Goal: Use online tool/utility: Utilize a website feature to perform a specific function

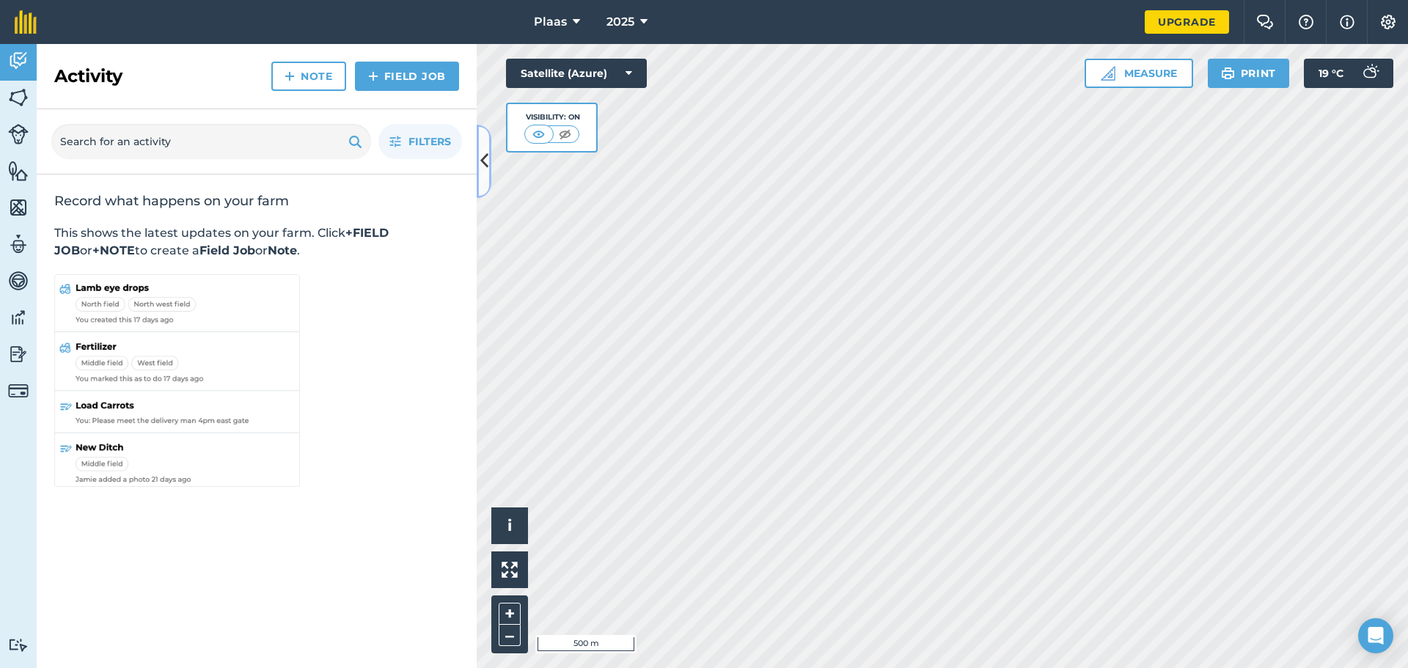
click at [484, 161] on icon at bounding box center [484, 161] width 8 height 26
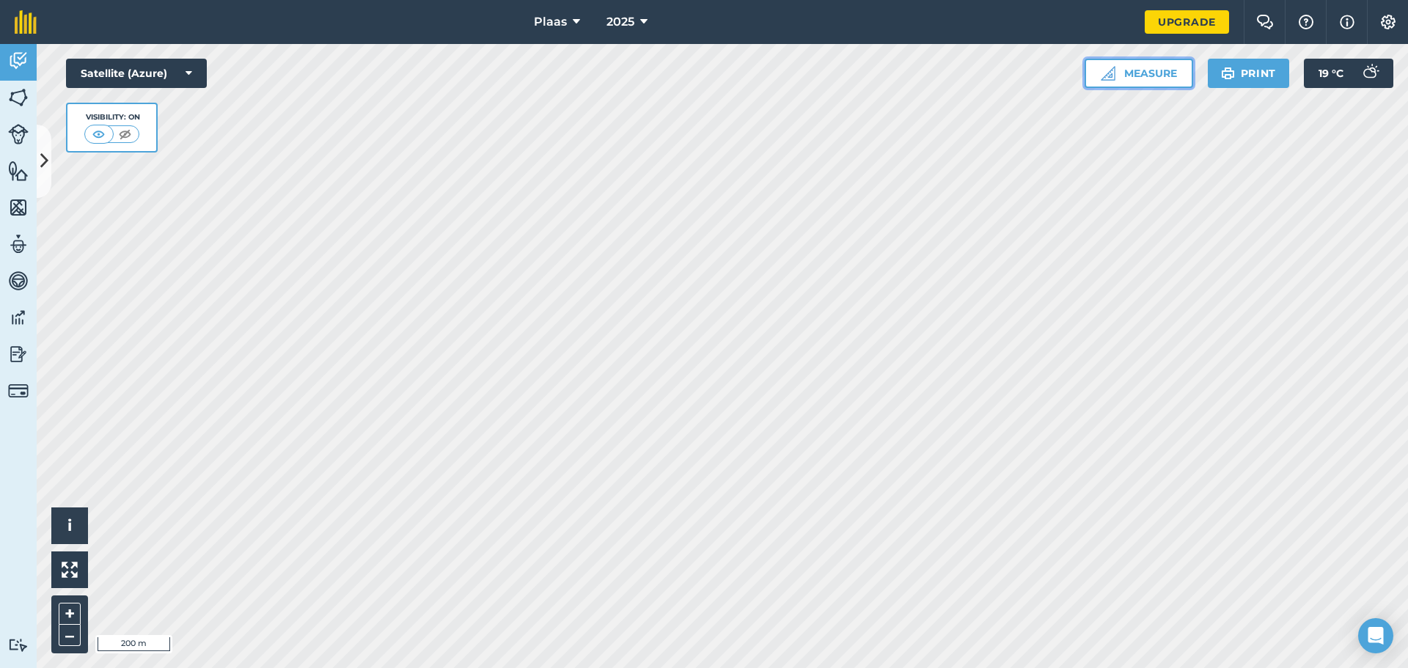
click at [1149, 75] on button "Measure" at bounding box center [1138, 73] width 108 height 29
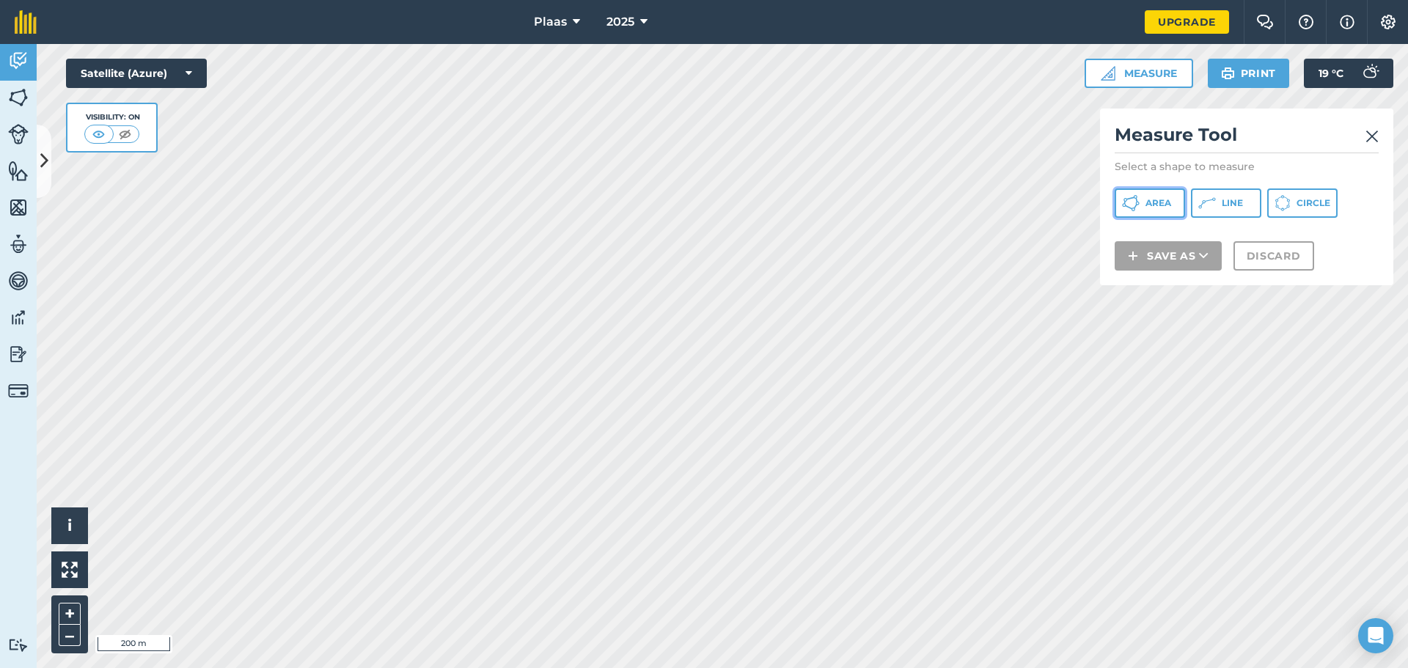
click at [1151, 204] on span "Area" at bounding box center [1158, 203] width 26 height 12
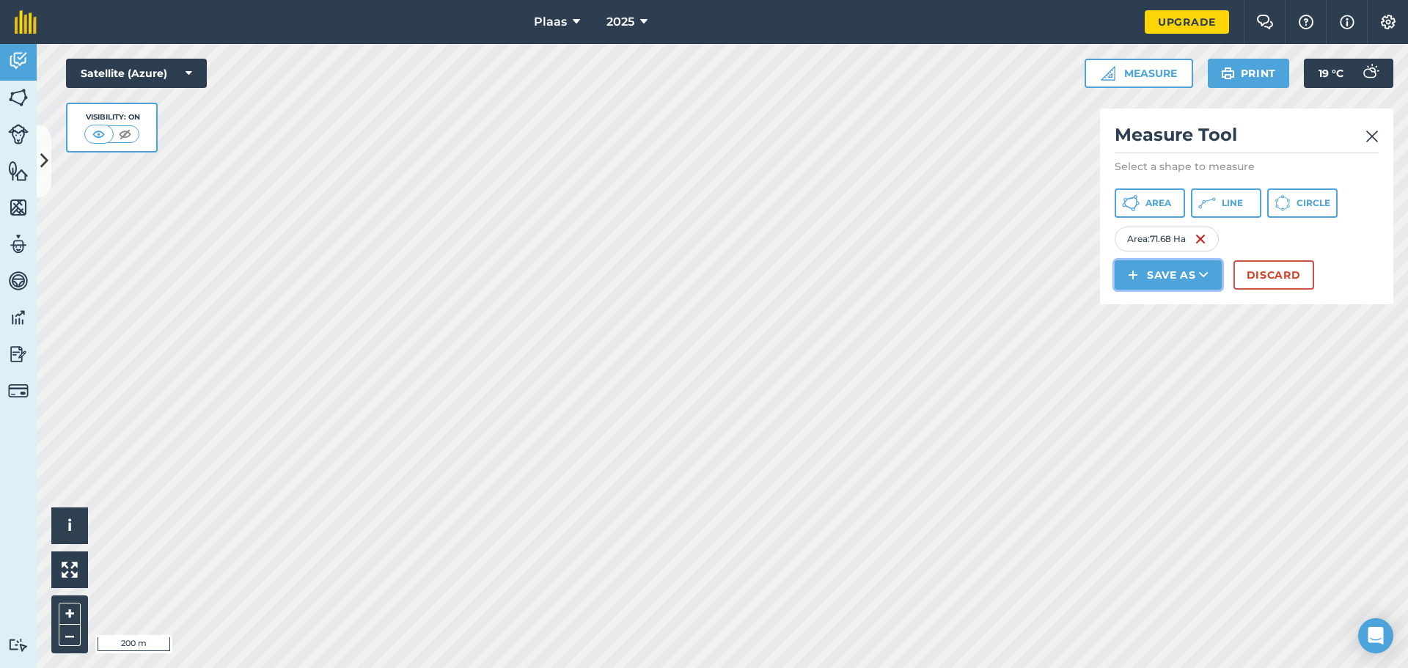
drag, startPoint x: 1034, startPoint y: 155, endPoint x: 1190, endPoint y: 277, distance: 198.4
click at [1190, 277] on button "Save as" at bounding box center [1167, 274] width 107 height 29
click at [1177, 309] on link "Field" at bounding box center [1168, 308] width 103 height 32
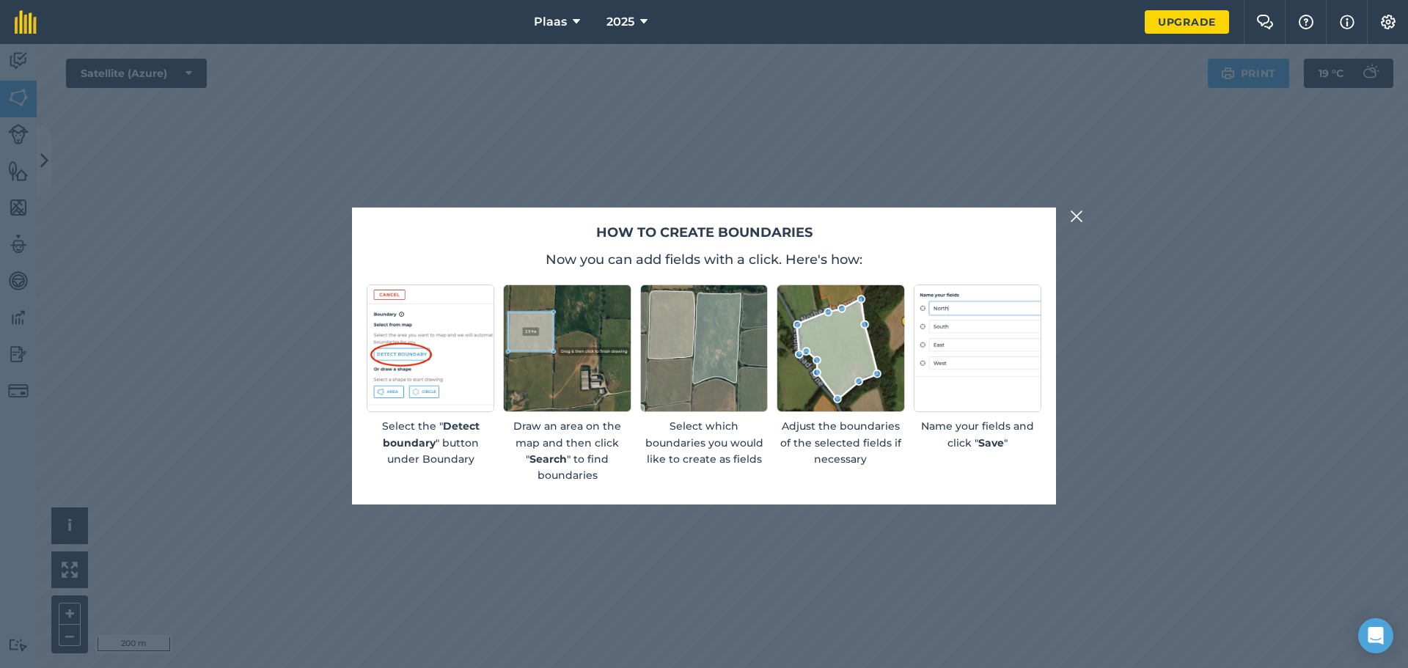
click at [1075, 224] on img at bounding box center [1076, 216] width 13 height 18
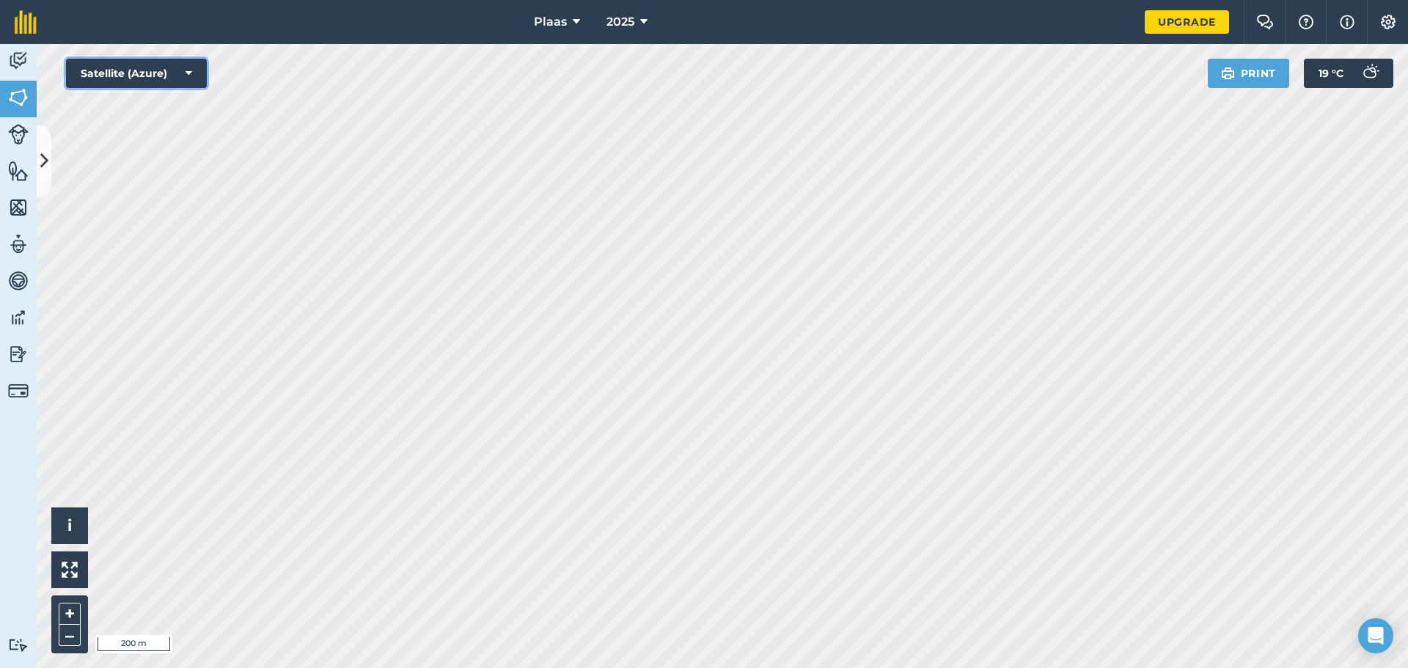
click at [191, 72] on icon at bounding box center [188, 73] width 7 height 15
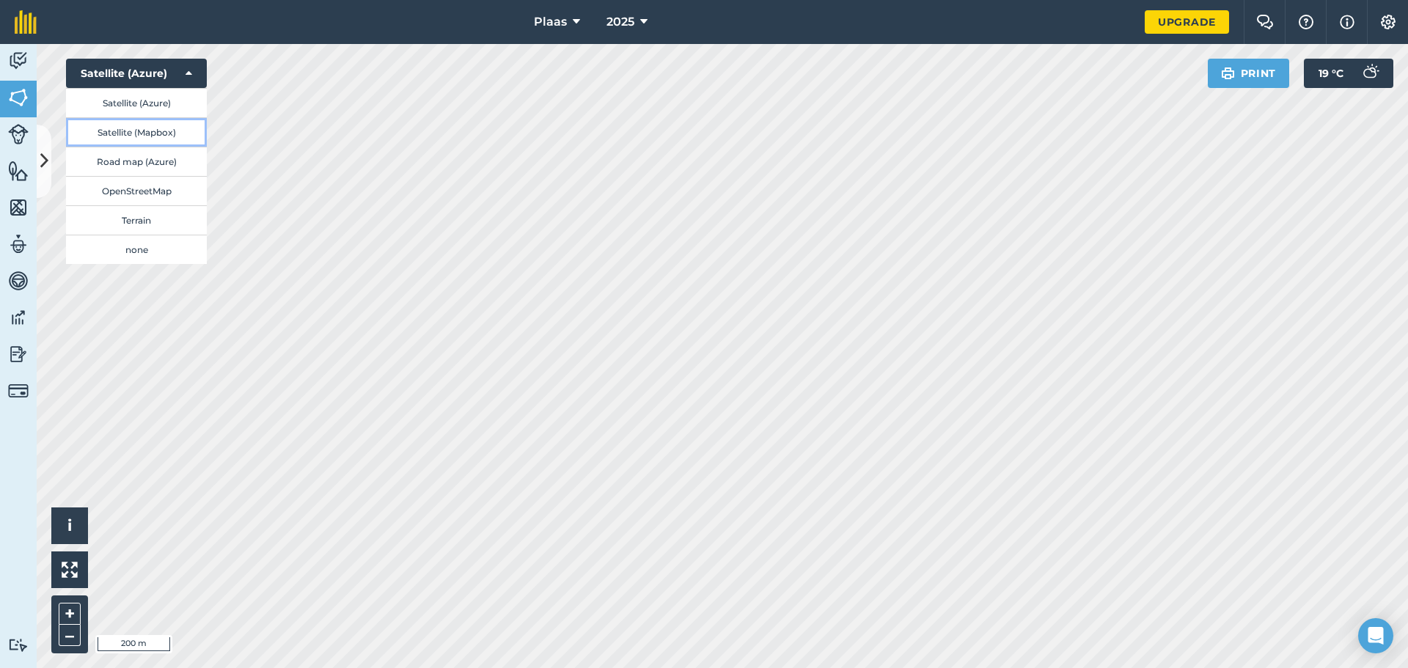
click at [163, 133] on button "Satellite (Mapbox)" at bounding box center [136, 131] width 141 height 29
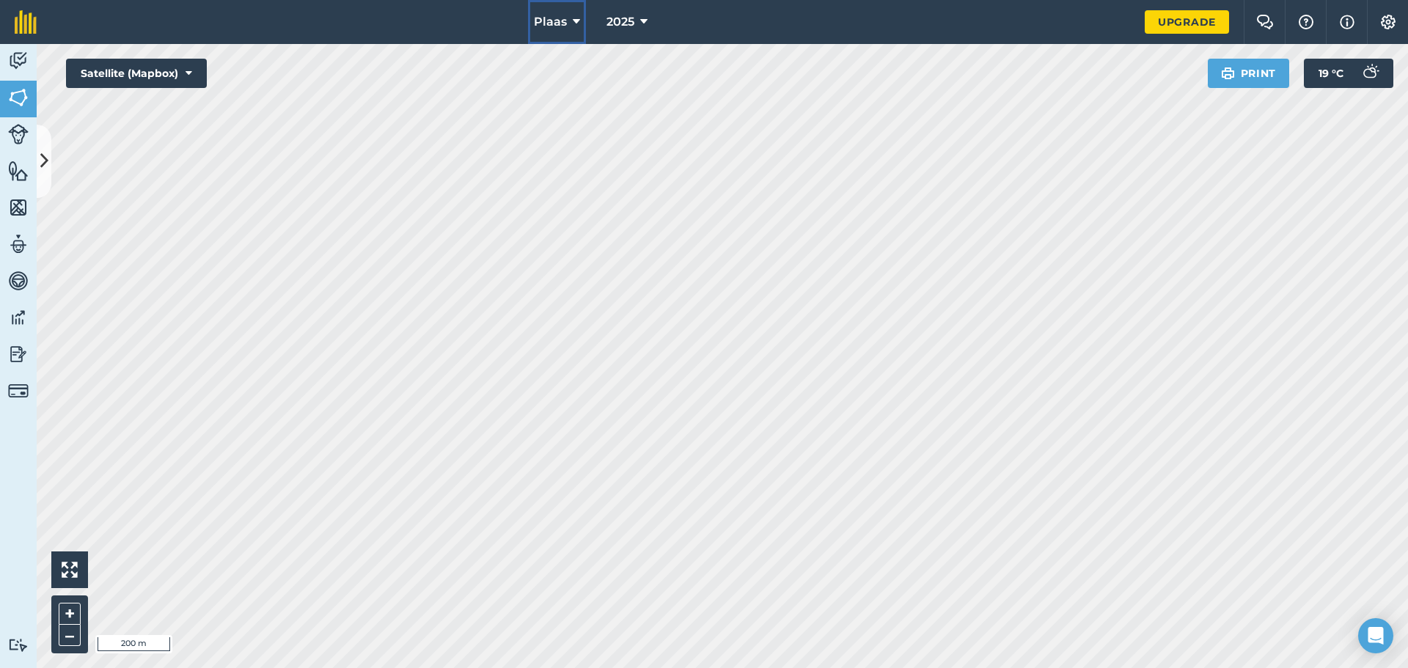
click at [577, 19] on icon at bounding box center [576, 22] width 7 height 18
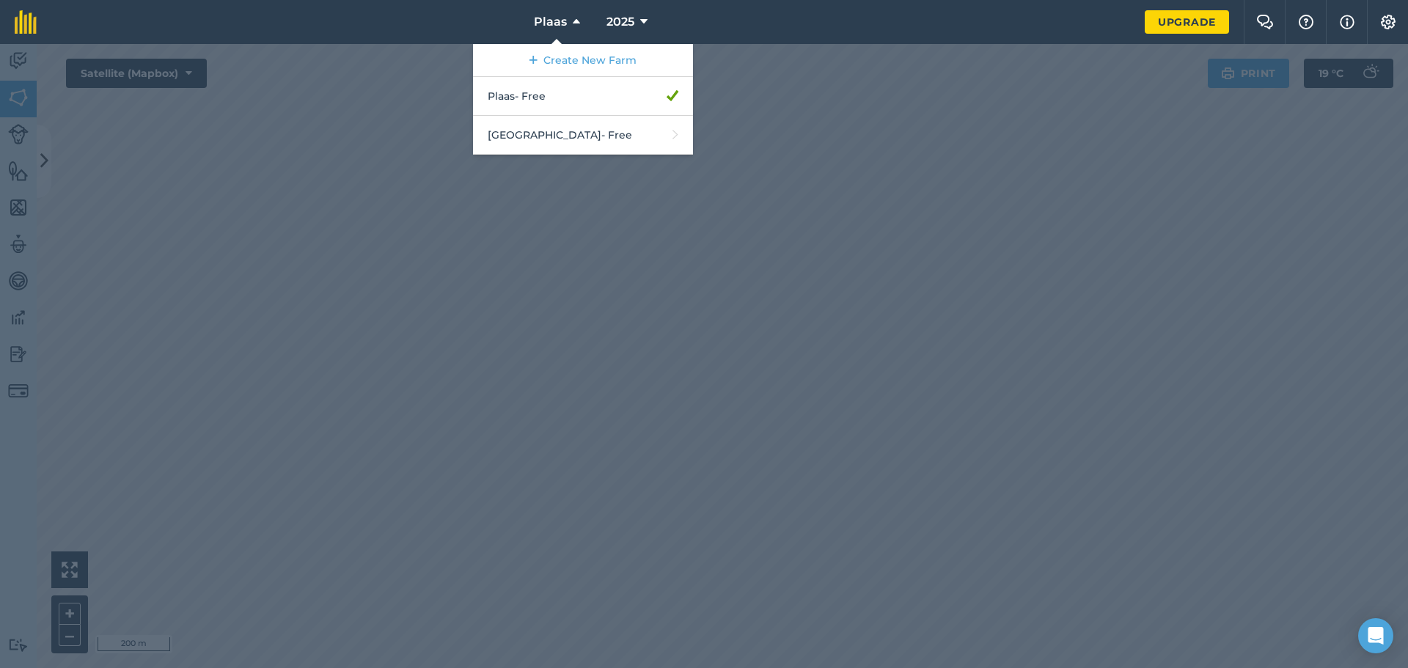
click at [496, 289] on div at bounding box center [704, 356] width 1408 height 624
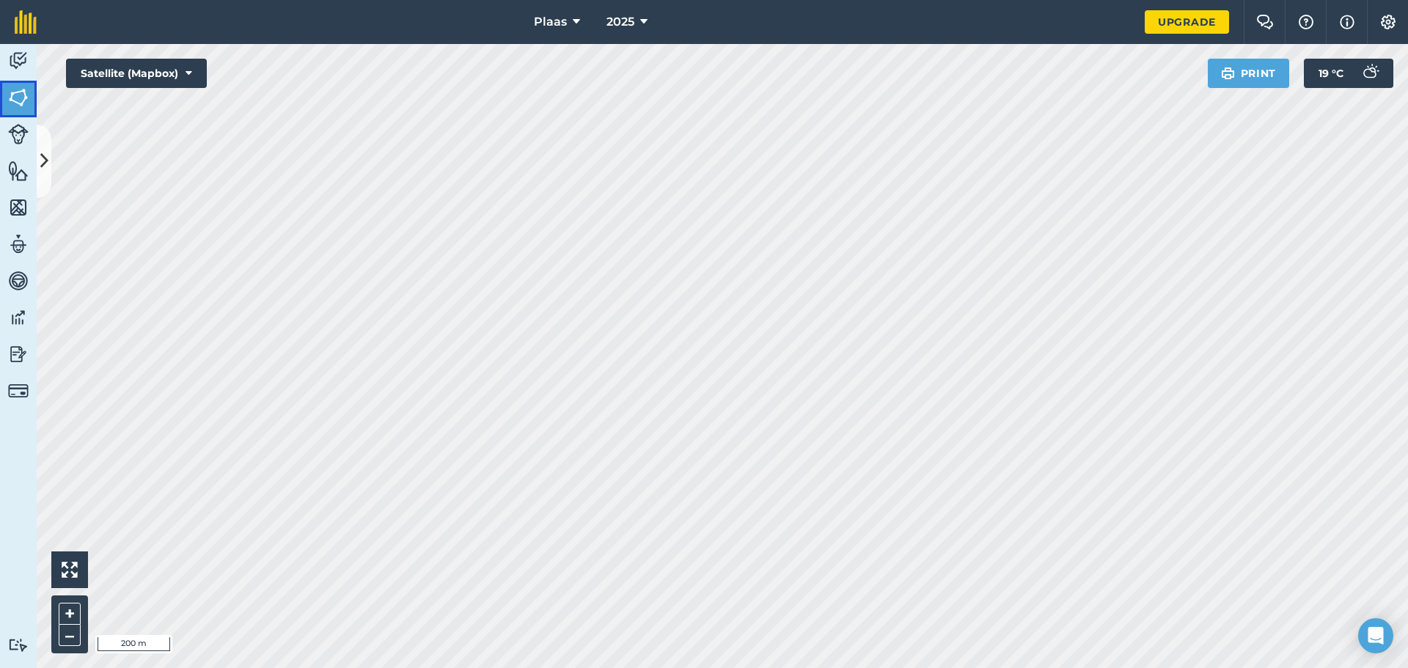
click at [22, 103] on img at bounding box center [18, 98] width 21 height 22
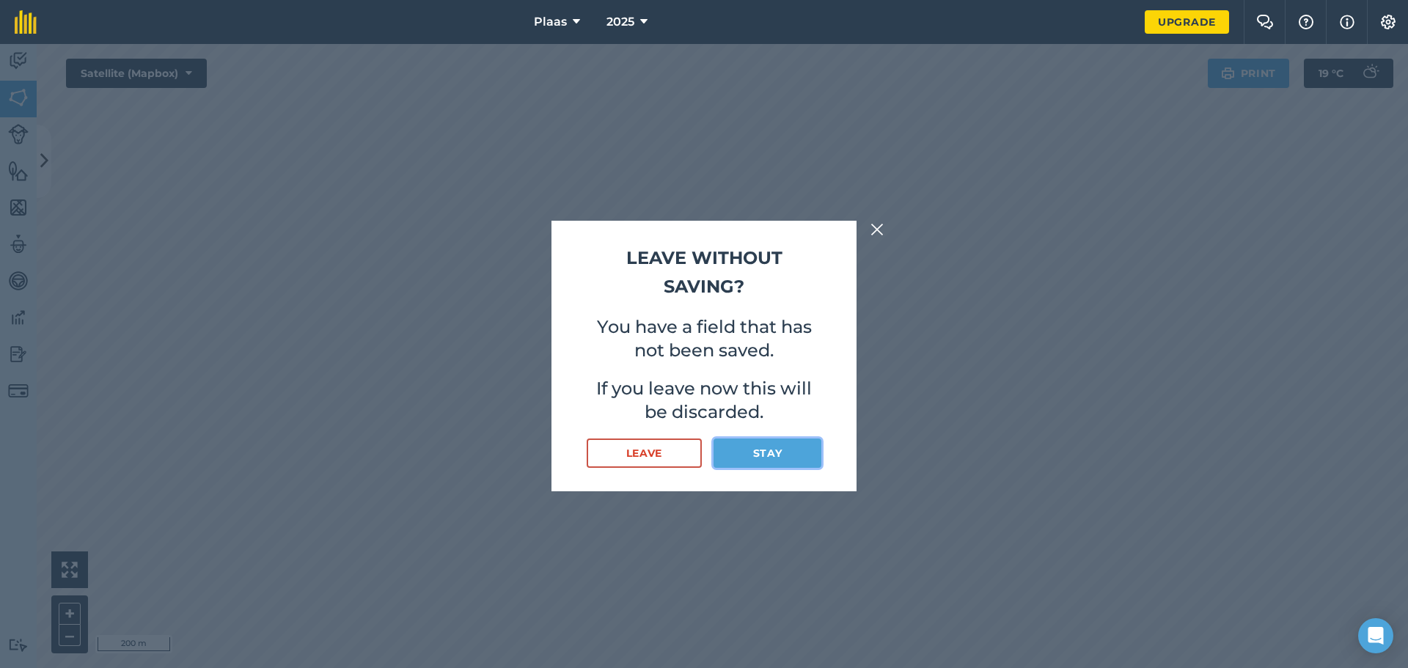
click at [770, 455] on button "Stay" at bounding box center [767, 452] width 108 height 29
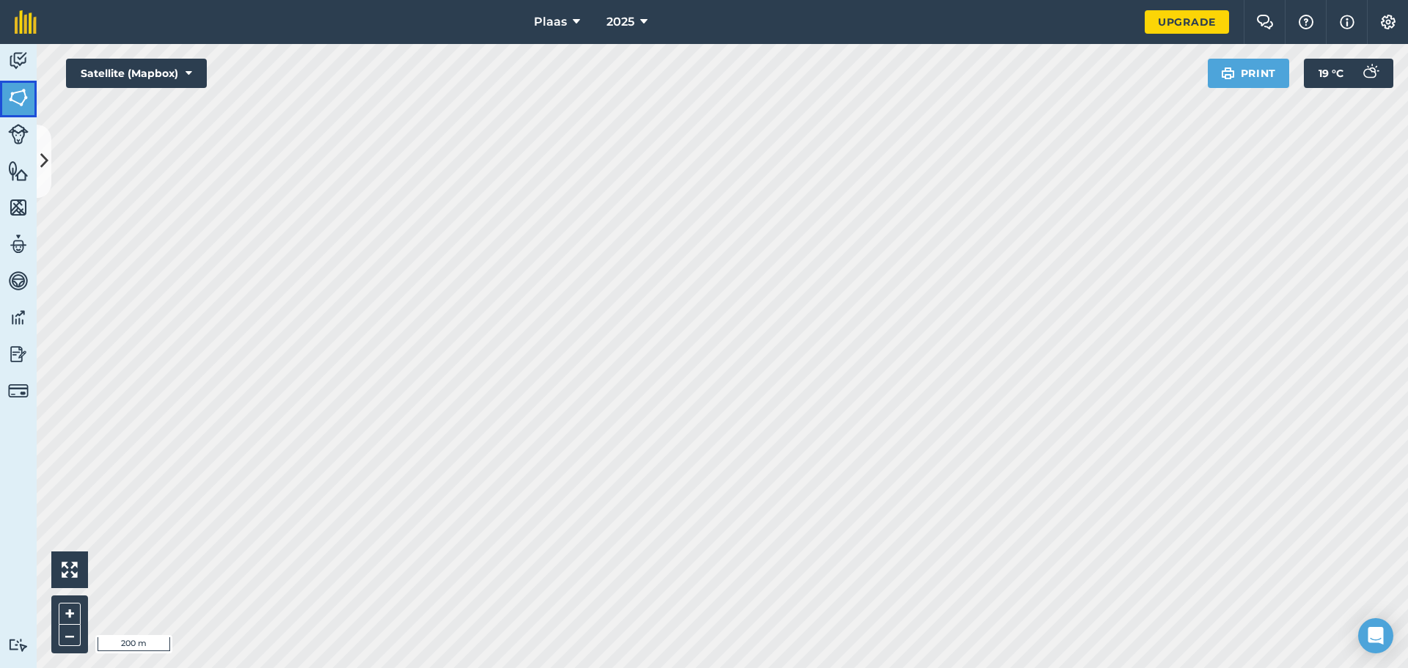
click at [24, 102] on img at bounding box center [18, 98] width 21 height 22
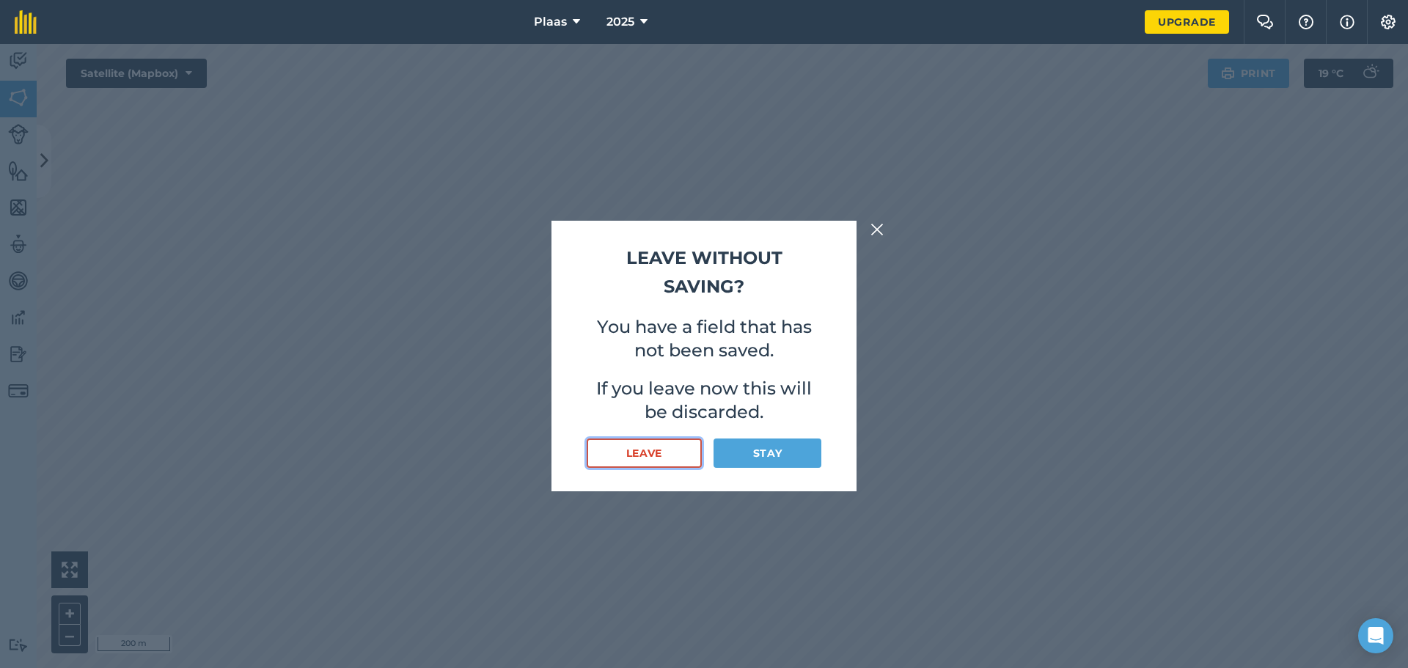
click at [663, 452] on button "Leave" at bounding box center [643, 452] width 115 height 29
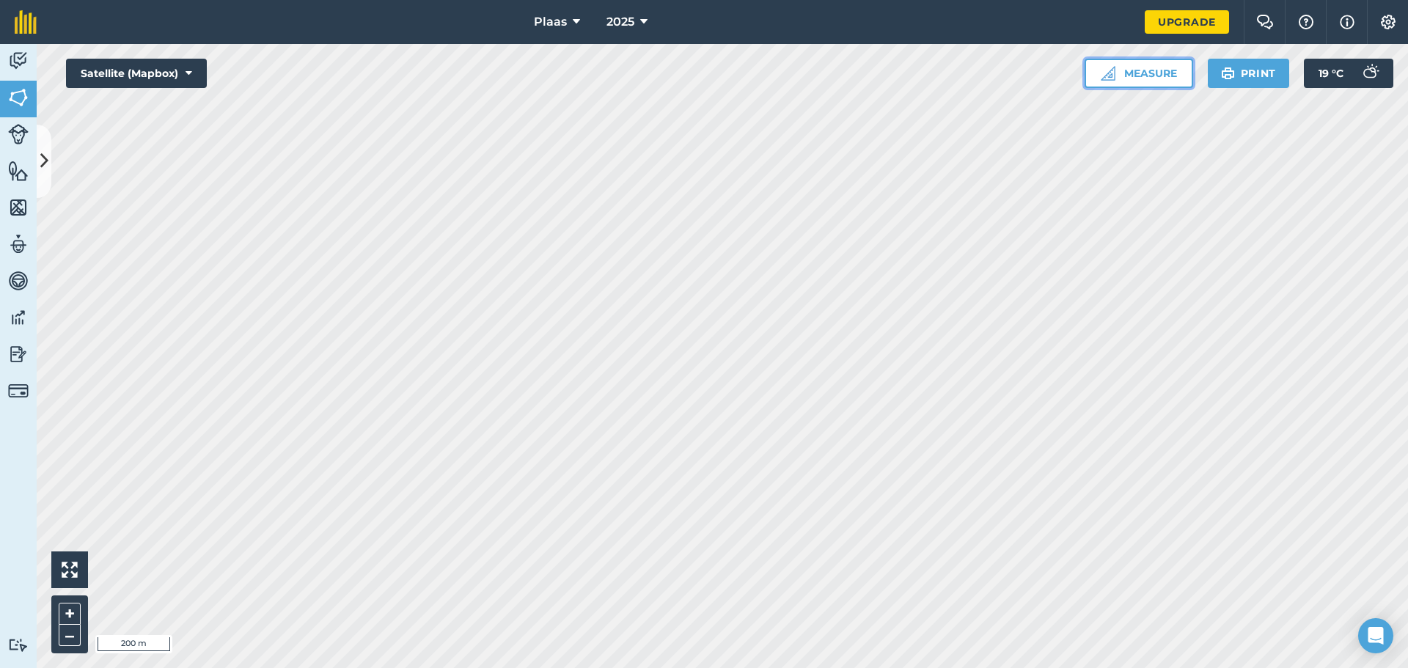
click at [1144, 67] on button "Measure" at bounding box center [1138, 73] width 108 height 29
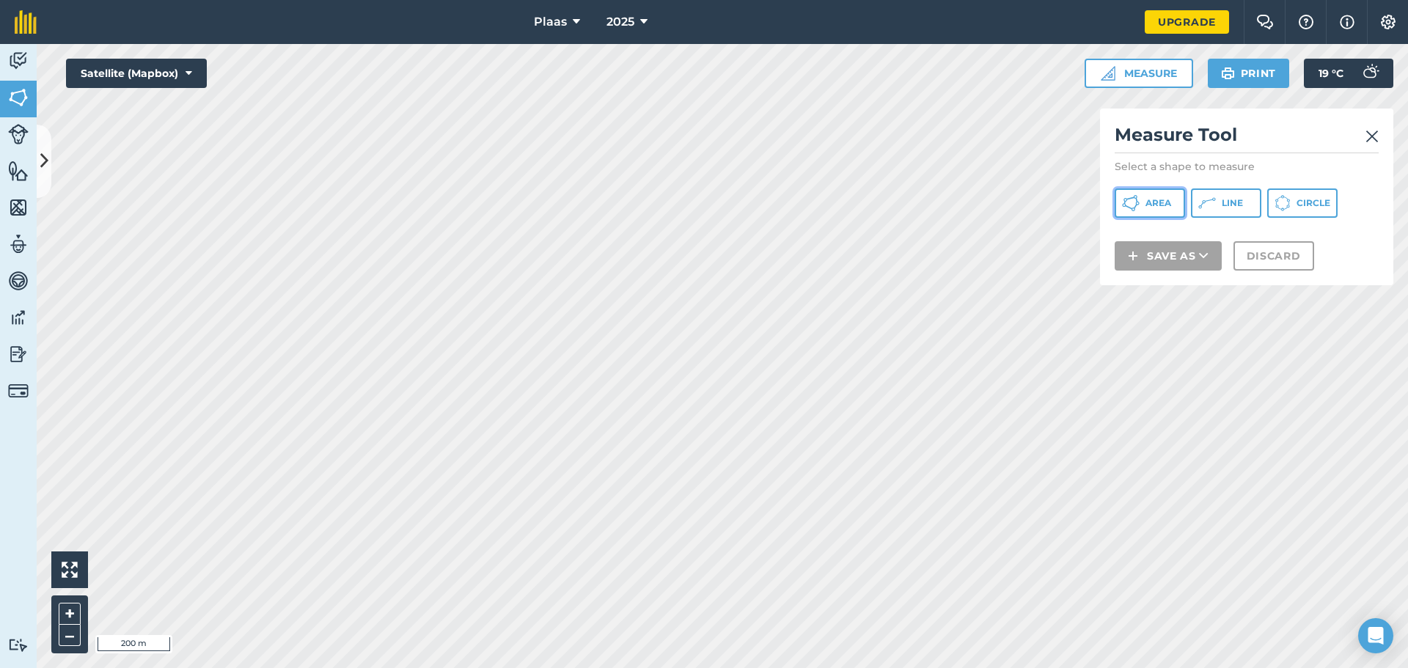
click at [1153, 206] on span "Area" at bounding box center [1158, 203] width 26 height 12
click at [1370, 133] on img at bounding box center [1371, 137] width 13 height 18
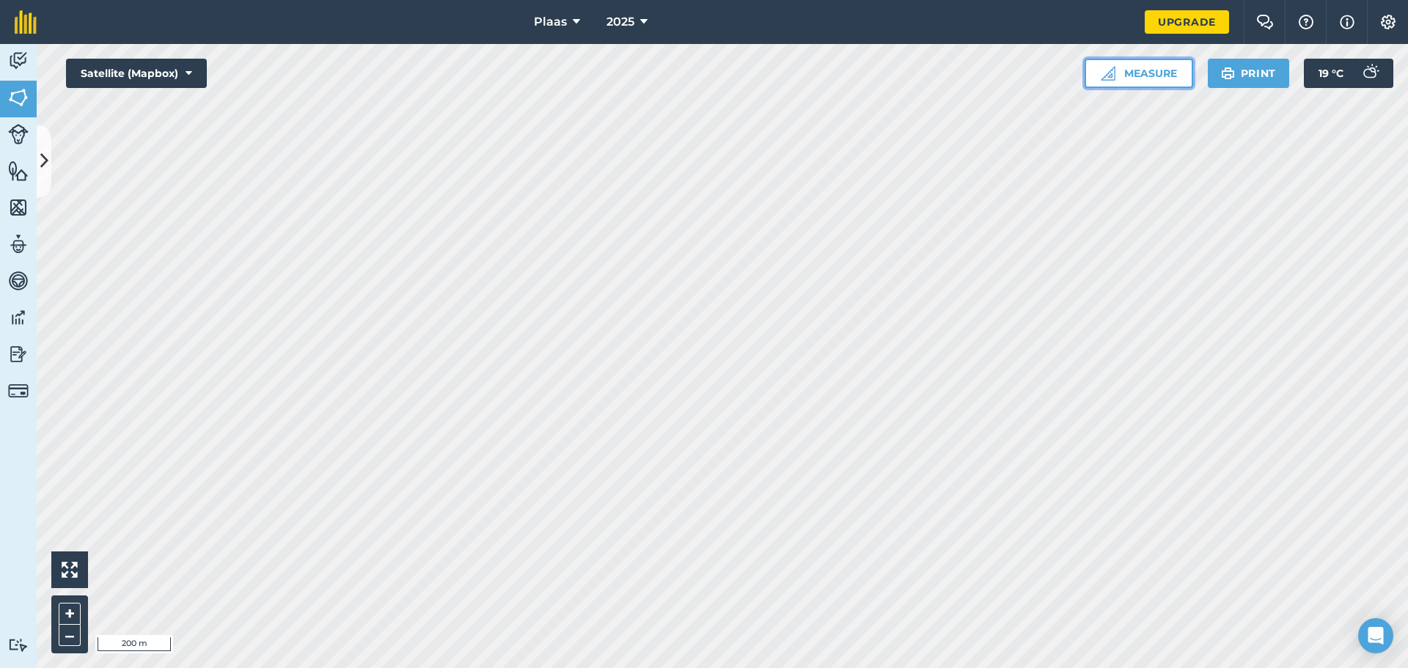
click at [1138, 76] on button "Measure" at bounding box center [1138, 73] width 108 height 29
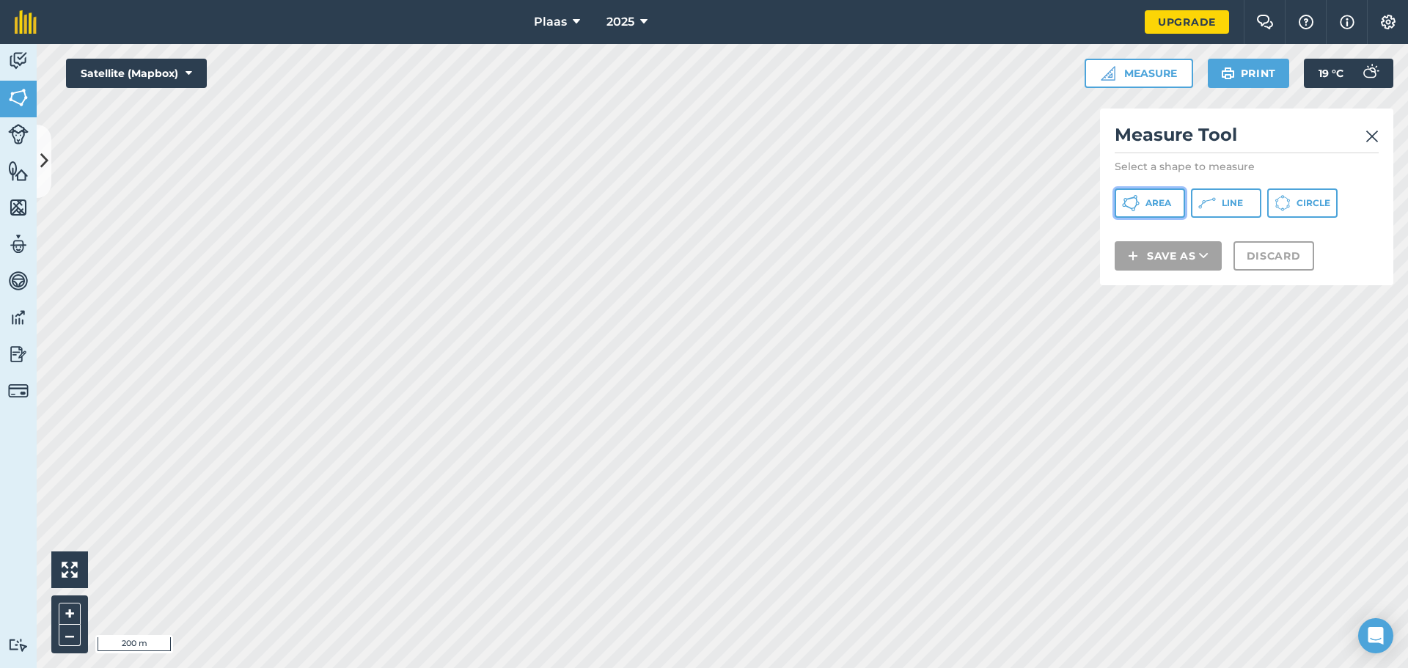
click at [1152, 207] on span "Area" at bounding box center [1158, 203] width 26 height 12
click at [1372, 132] on img at bounding box center [1371, 137] width 13 height 18
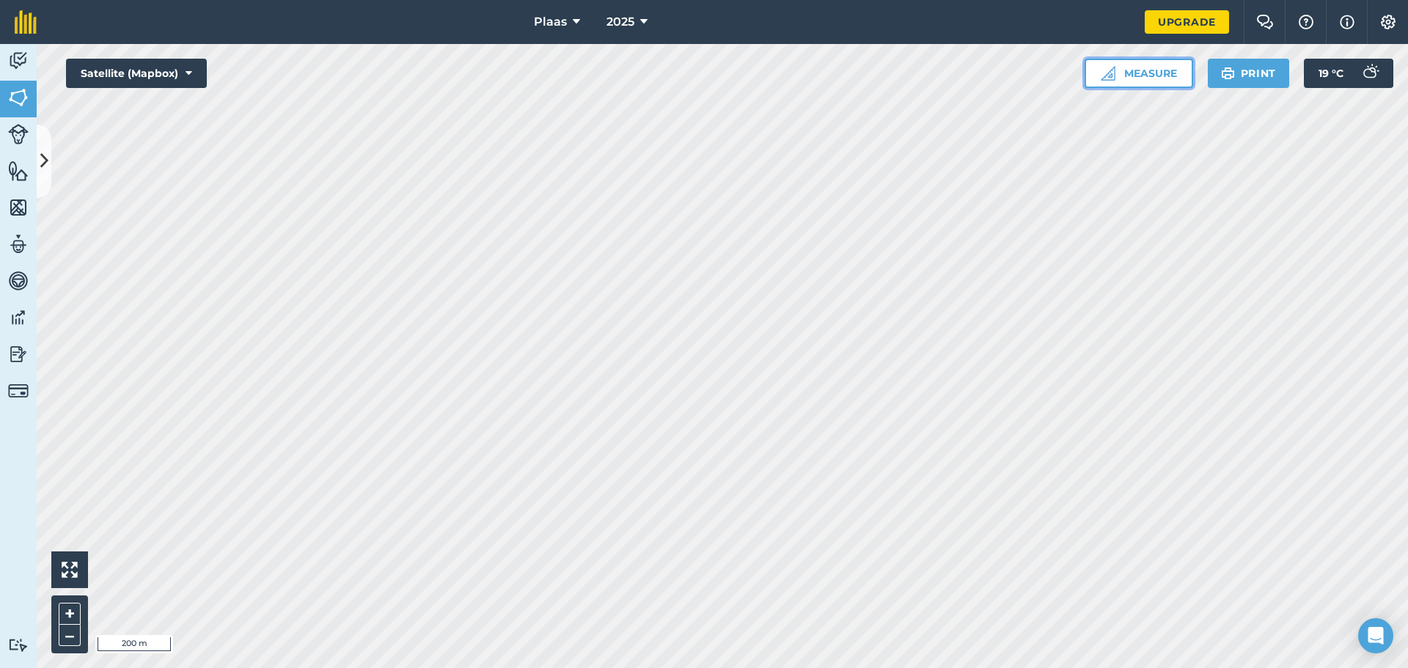
click at [1166, 70] on button "Measure" at bounding box center [1138, 73] width 108 height 29
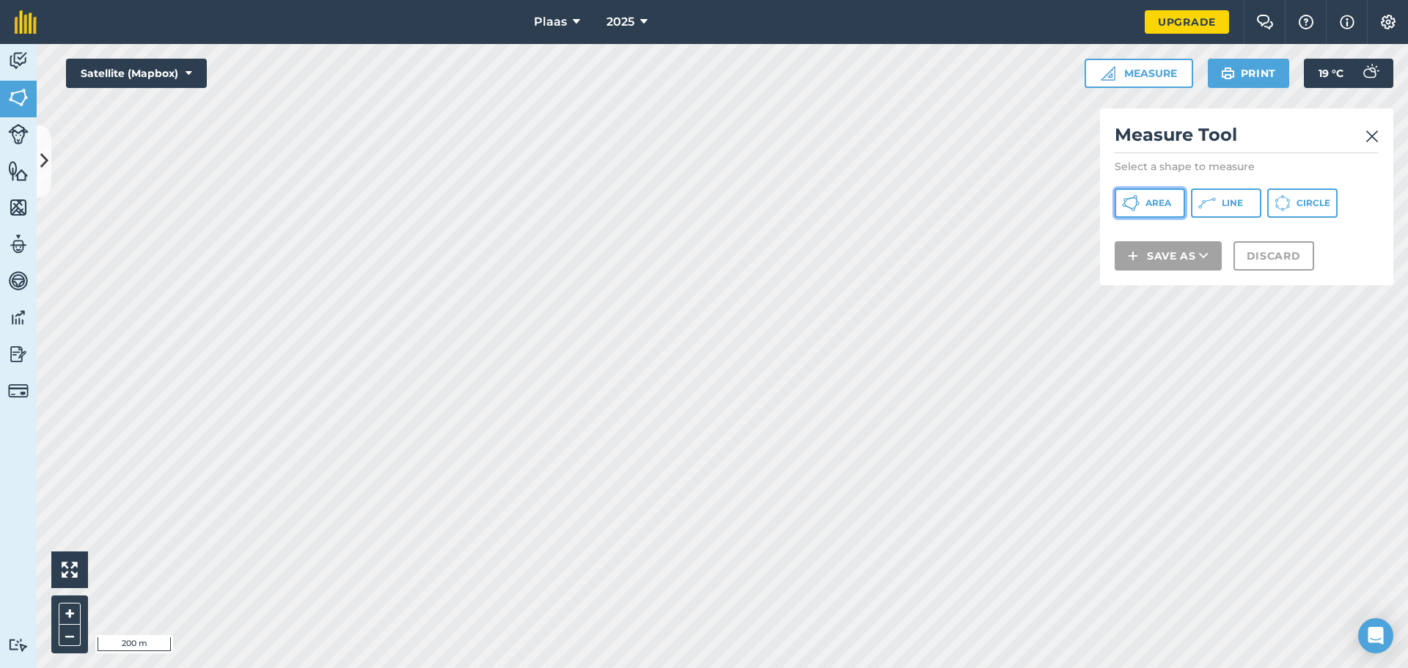
click at [1154, 205] on span "Area" at bounding box center [1158, 203] width 26 height 12
click at [1373, 135] on img at bounding box center [1371, 137] width 13 height 18
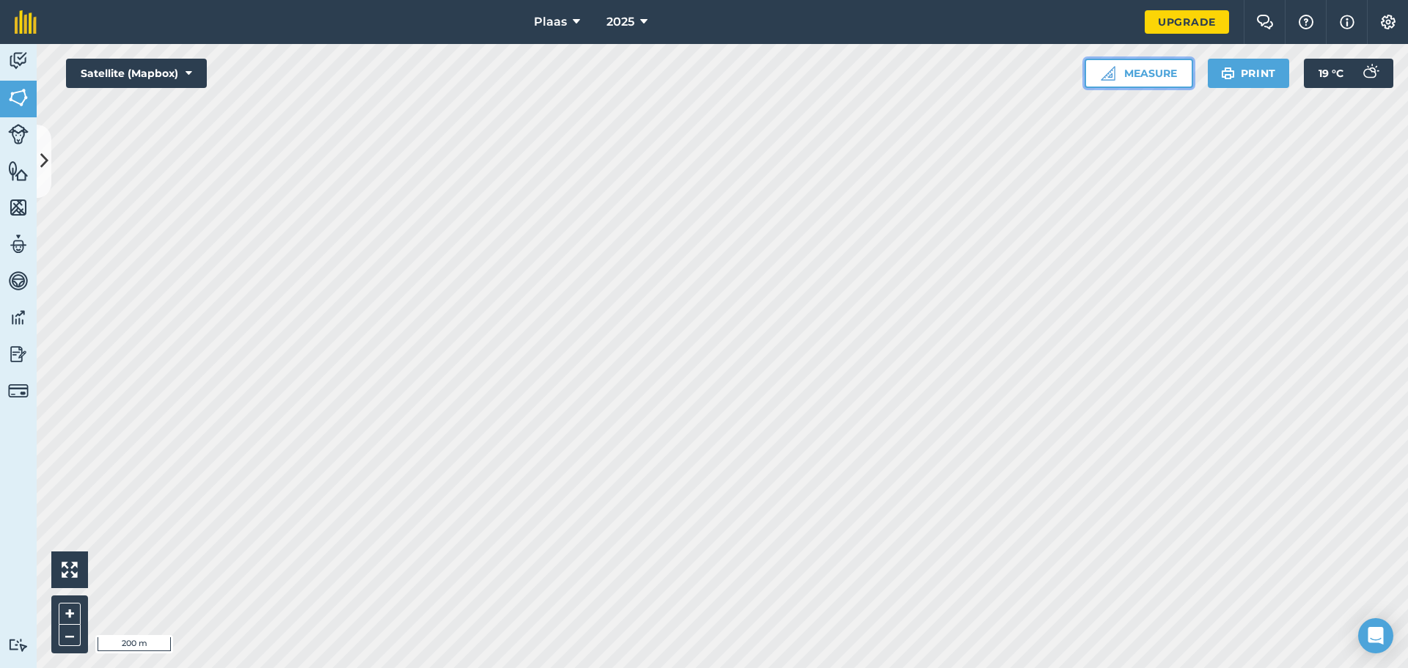
click at [1147, 70] on button "Measure" at bounding box center [1138, 73] width 108 height 29
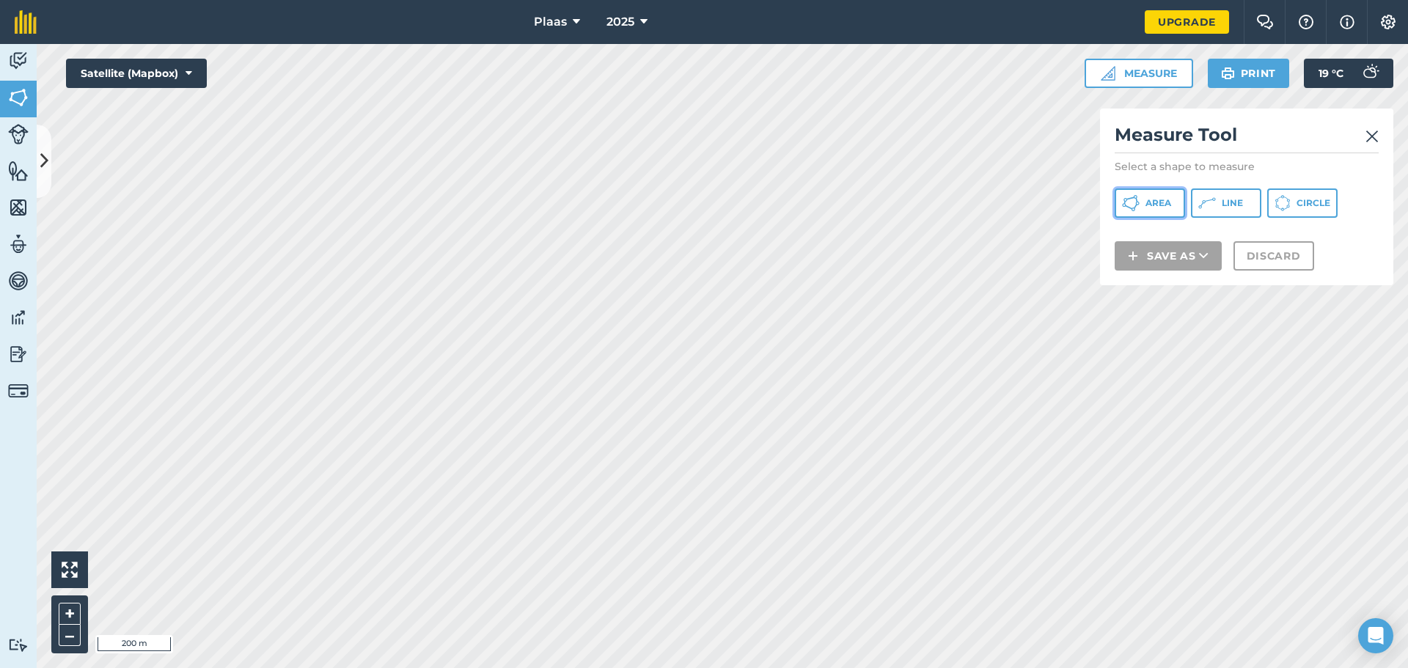
click at [1149, 194] on button "Area" at bounding box center [1149, 202] width 70 height 29
click at [1371, 136] on img at bounding box center [1371, 137] width 13 height 18
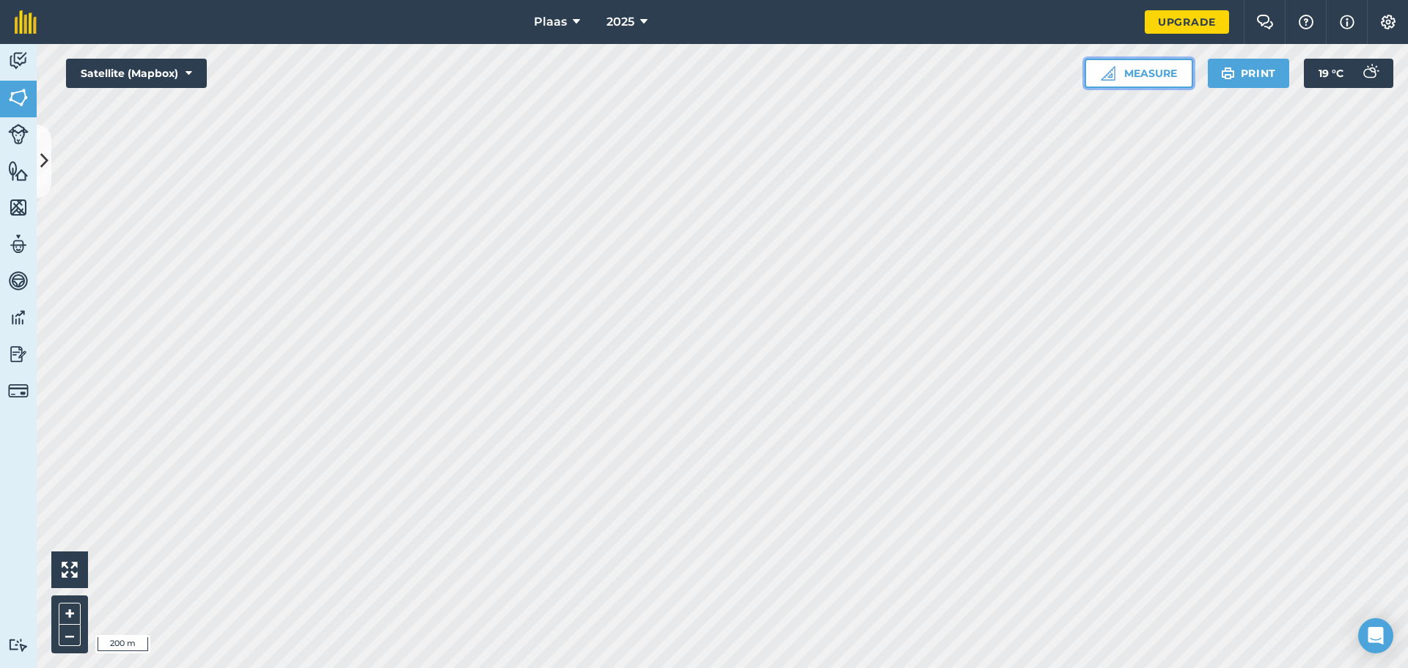
click at [1140, 73] on button "Measure" at bounding box center [1138, 73] width 108 height 29
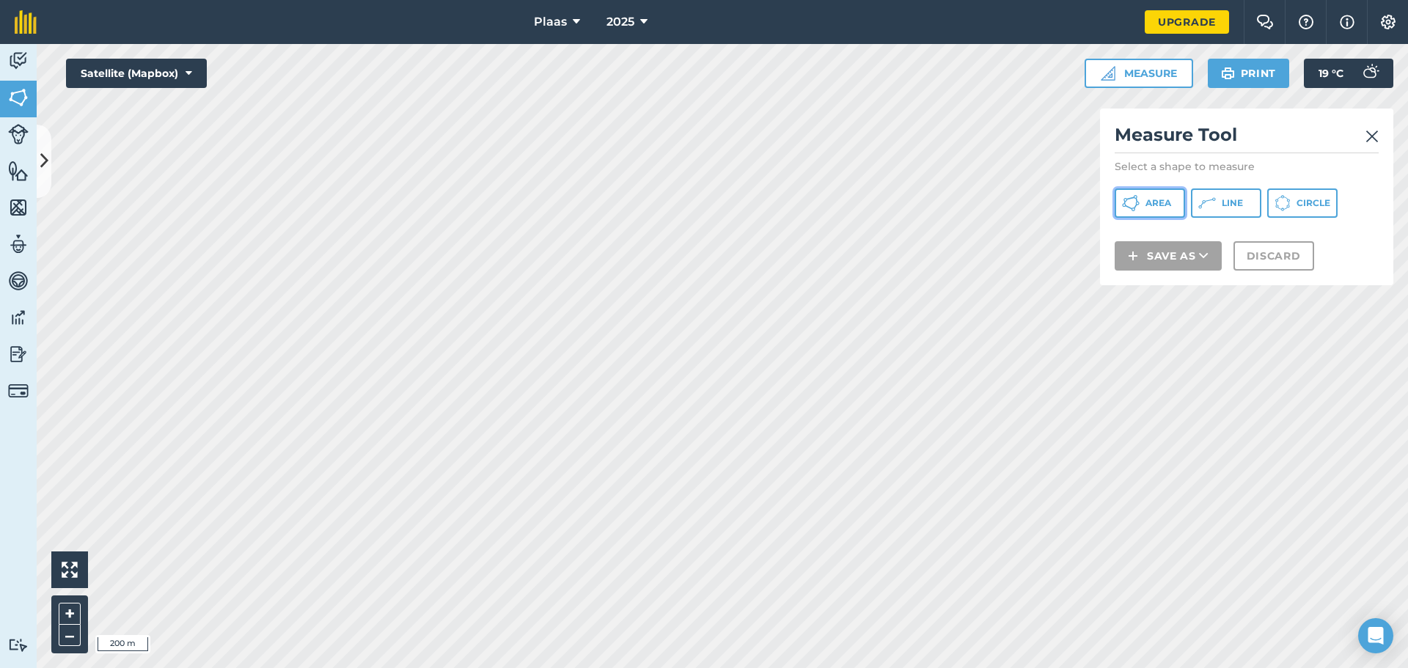
click at [1153, 202] on span "Area" at bounding box center [1158, 203] width 26 height 12
click at [1374, 133] on img at bounding box center [1371, 137] width 13 height 18
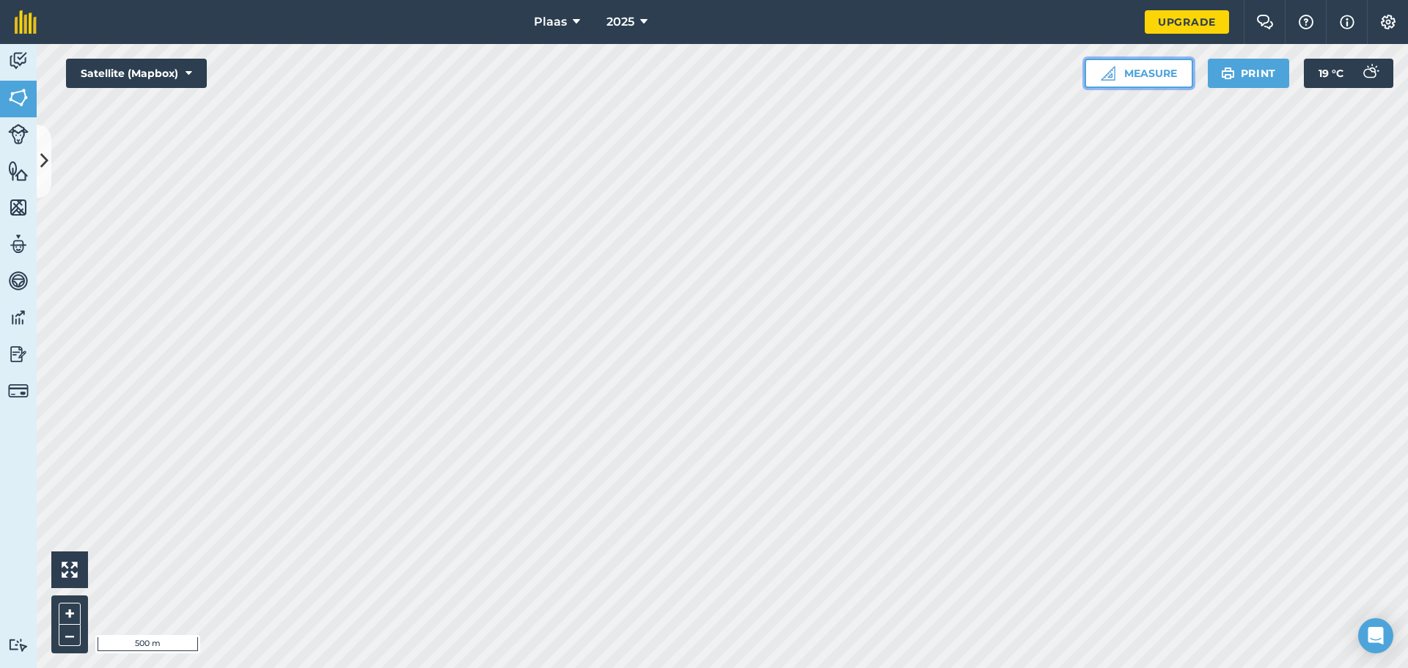
click at [1152, 77] on button "Measure" at bounding box center [1138, 73] width 108 height 29
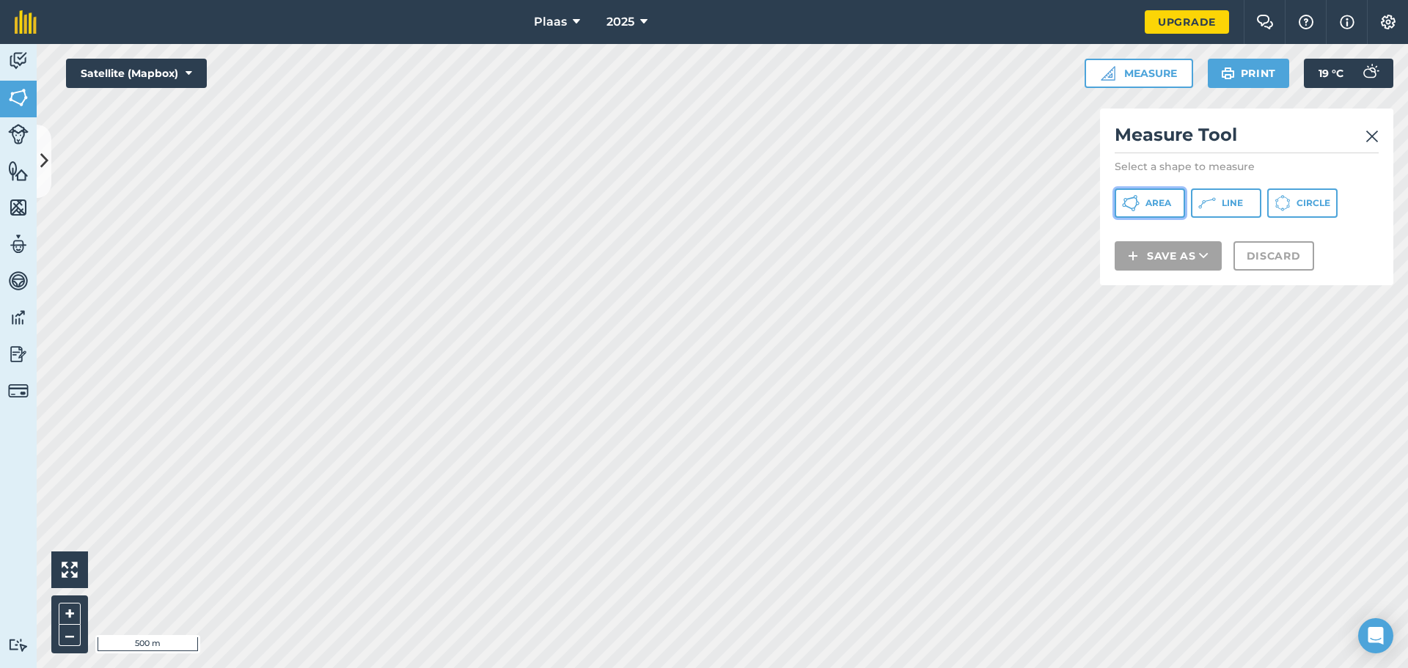
click at [1151, 202] on span "Area" at bounding box center [1158, 203] width 26 height 12
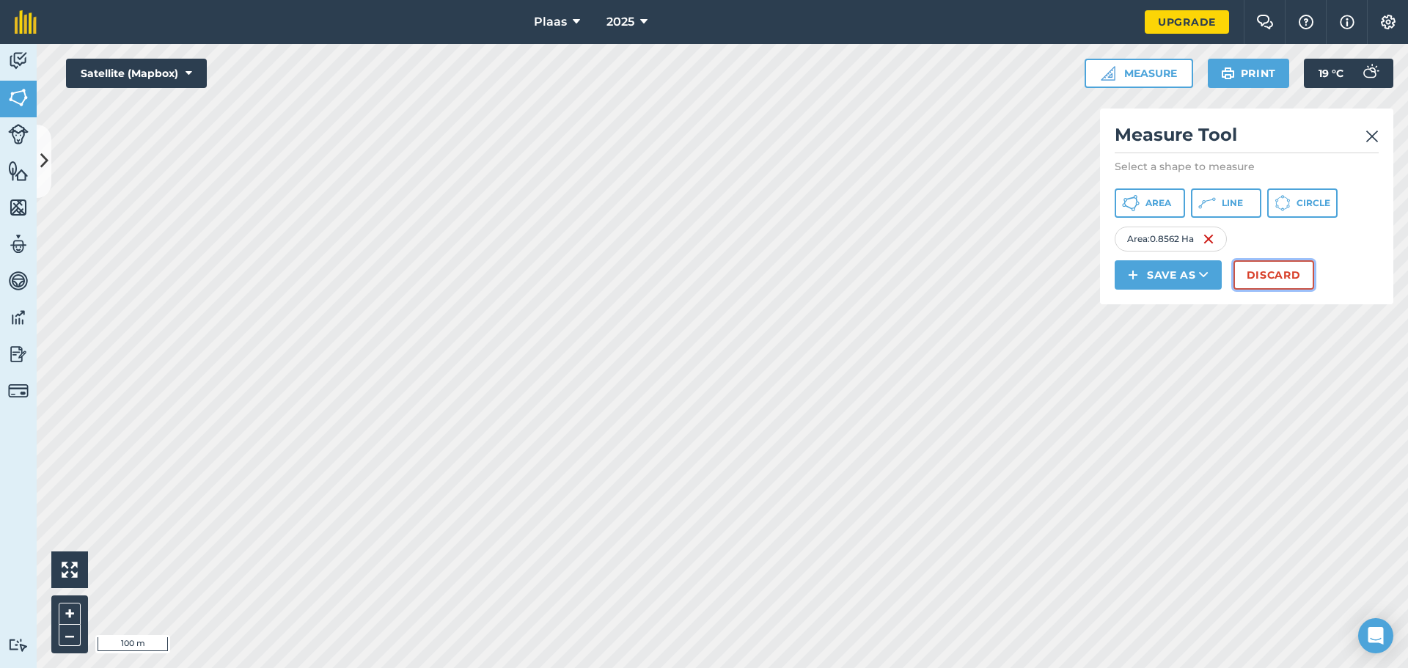
click at [1290, 276] on button "Discard" at bounding box center [1273, 274] width 81 height 29
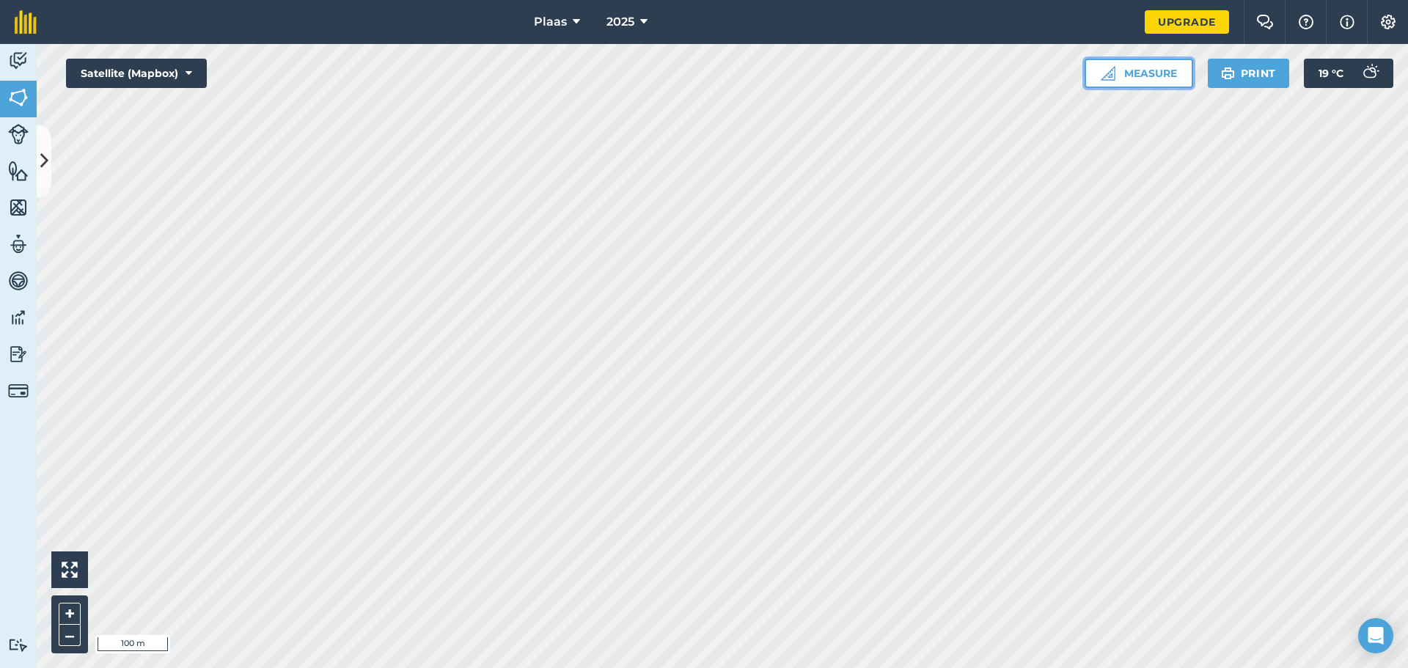
click at [1163, 73] on button "Measure" at bounding box center [1138, 73] width 108 height 29
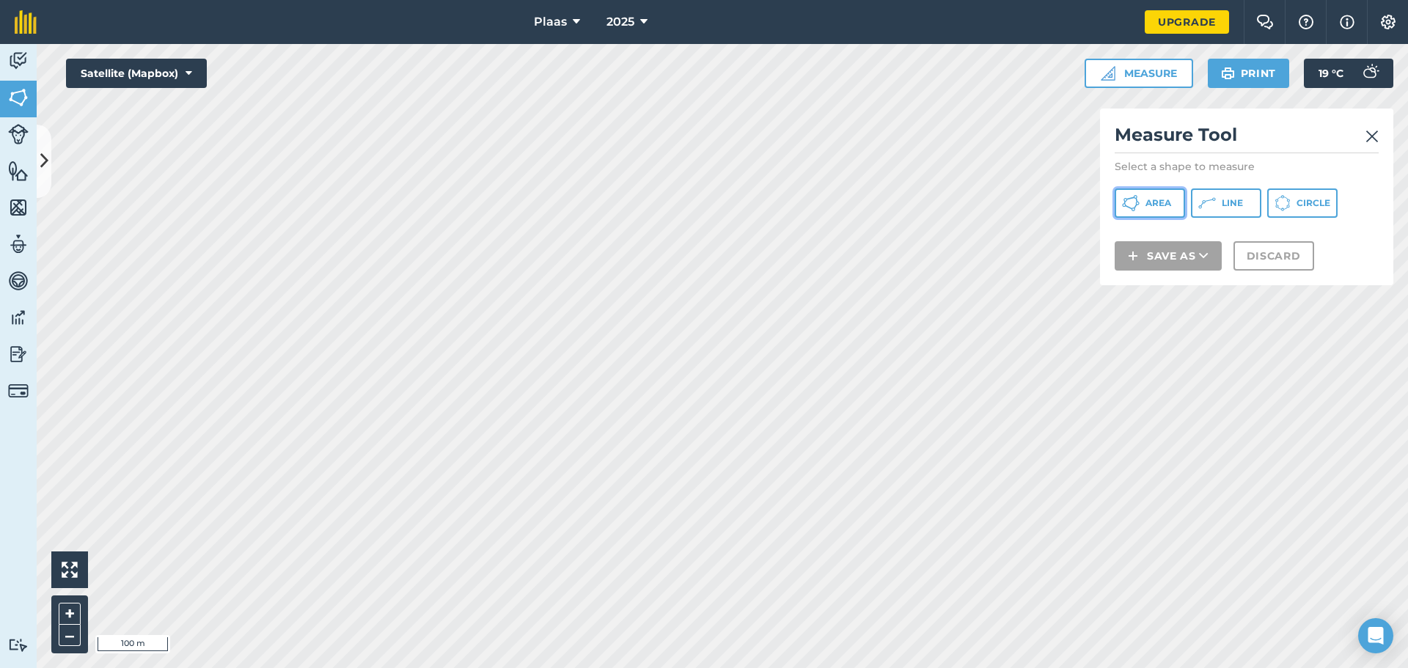
click at [1155, 207] on span "Area" at bounding box center [1158, 203] width 26 height 12
click at [1370, 137] on img at bounding box center [1371, 137] width 13 height 18
